Goal: Navigation & Orientation: Find specific page/section

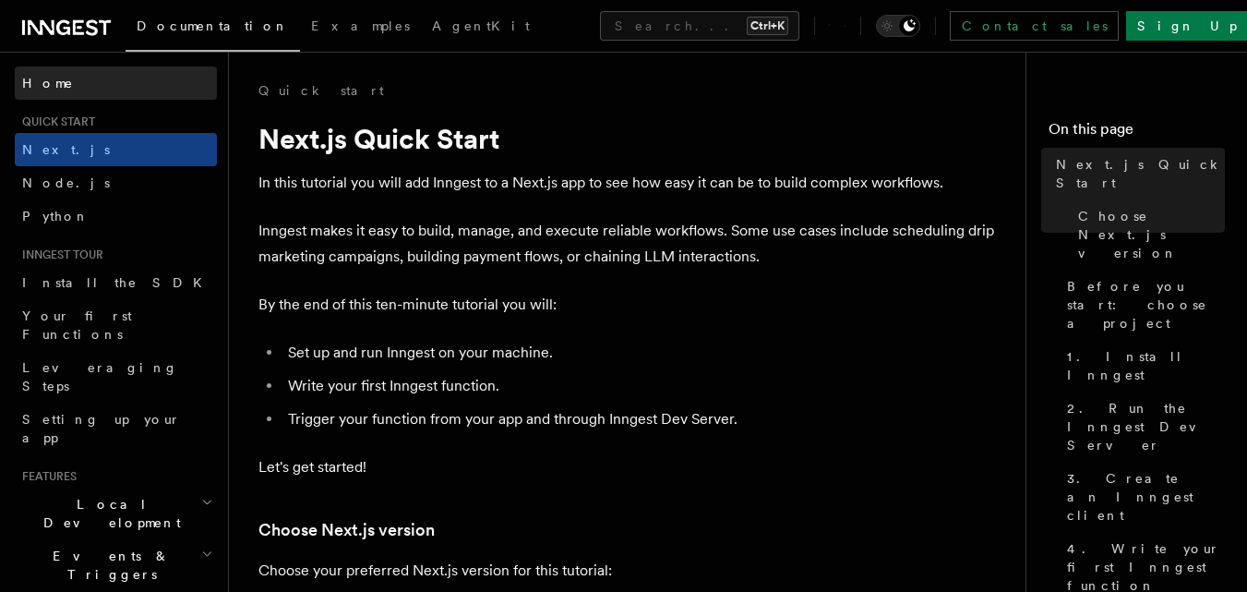
click at [51, 72] on link "Home" at bounding box center [116, 82] width 202 height 33
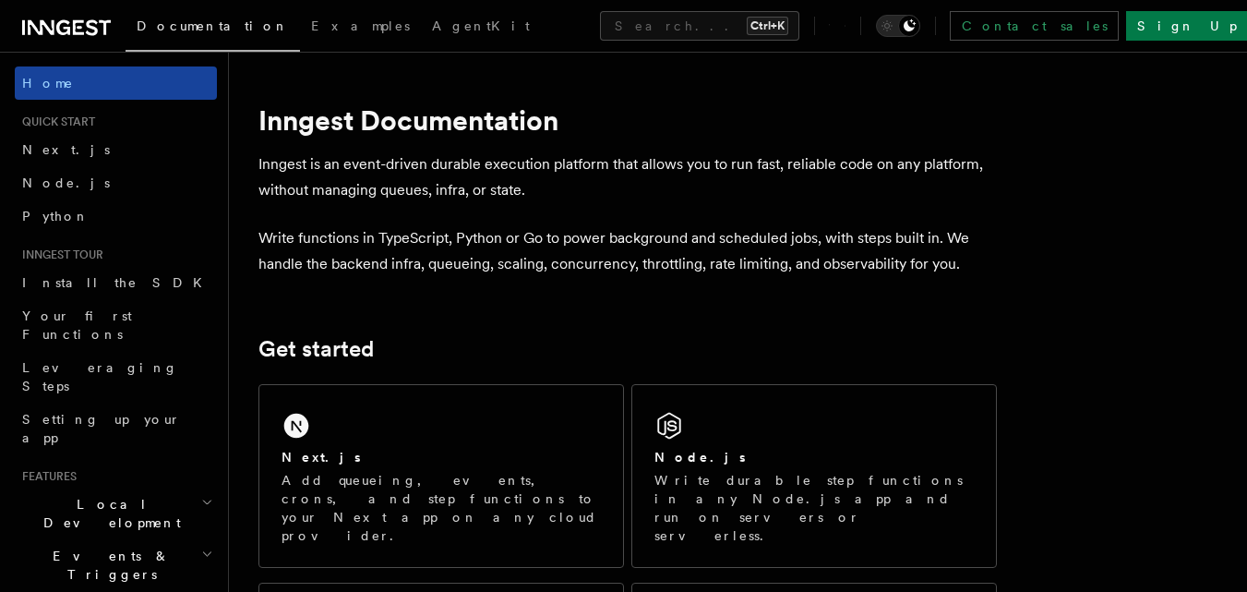
click at [80, 78] on link "Home" at bounding box center [116, 82] width 202 height 33
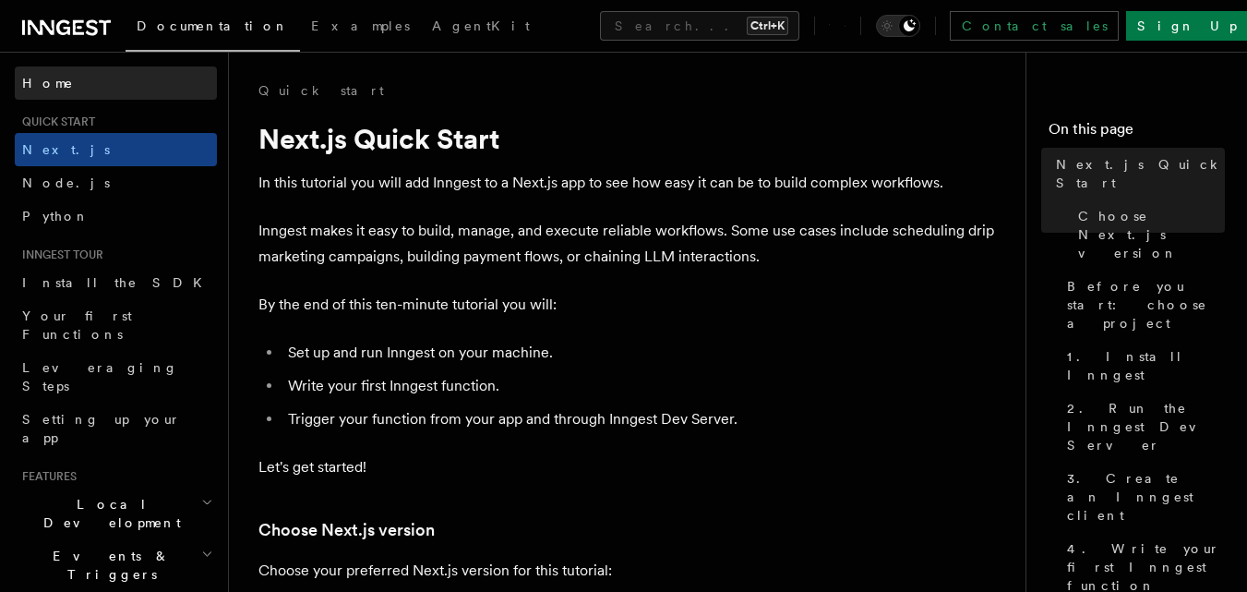
click at [65, 72] on link "Home" at bounding box center [116, 82] width 202 height 33
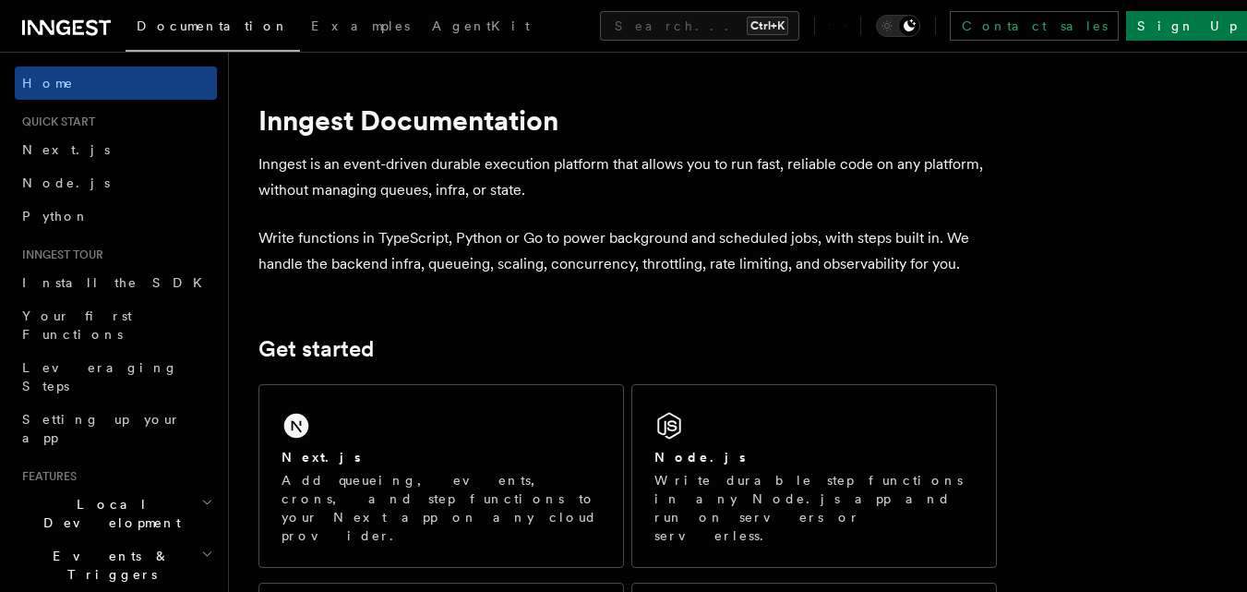
click at [80, 36] on icon at bounding box center [66, 28] width 89 height 22
